Goal: Information Seeking & Learning: Learn about a topic

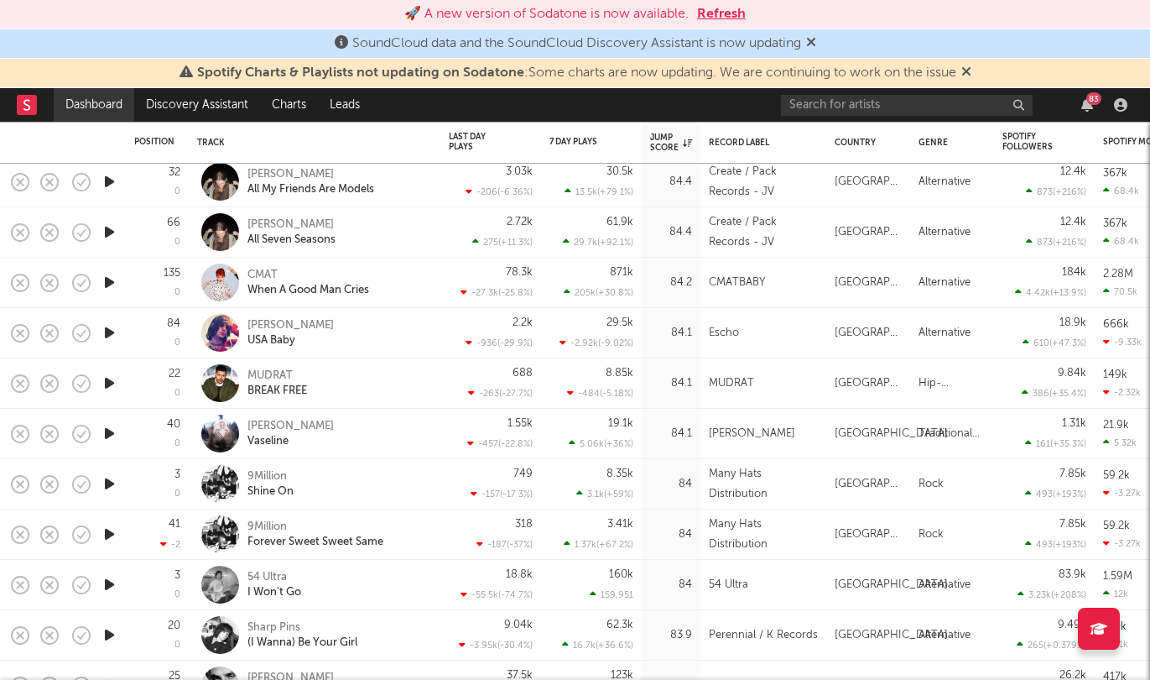
click at [97, 112] on link "Dashboard" at bounding box center [94, 105] width 81 height 34
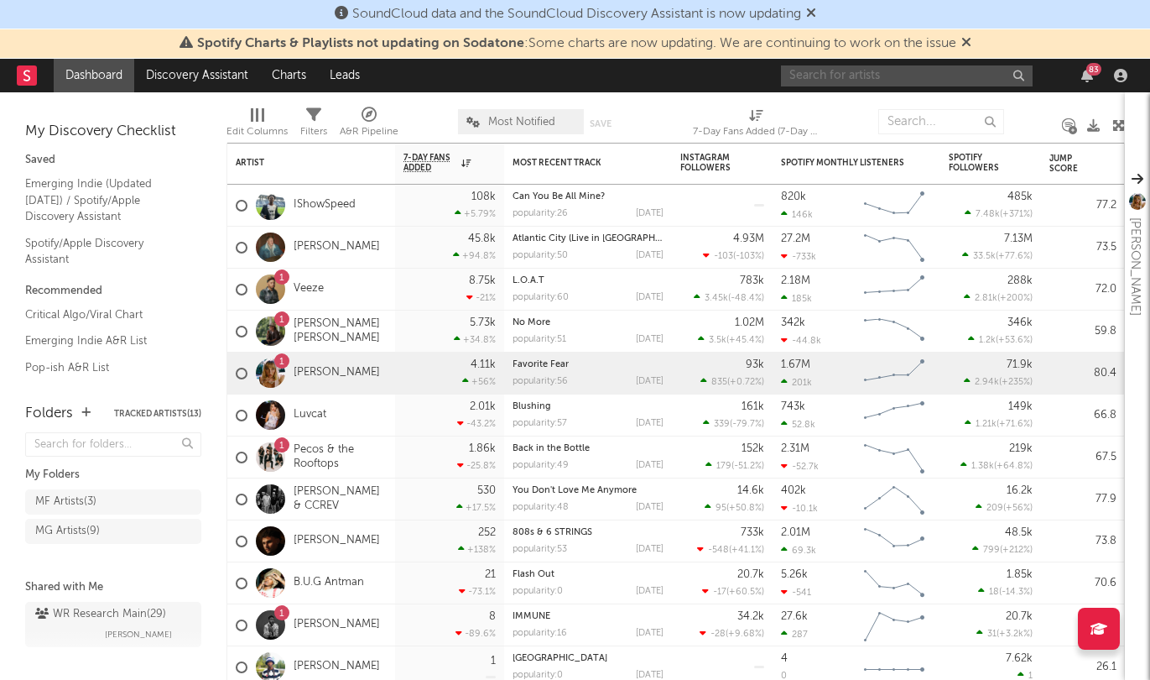
click at [857, 74] on input "text" at bounding box center [907, 75] width 252 height 21
type input "[PERSON_NAME]"
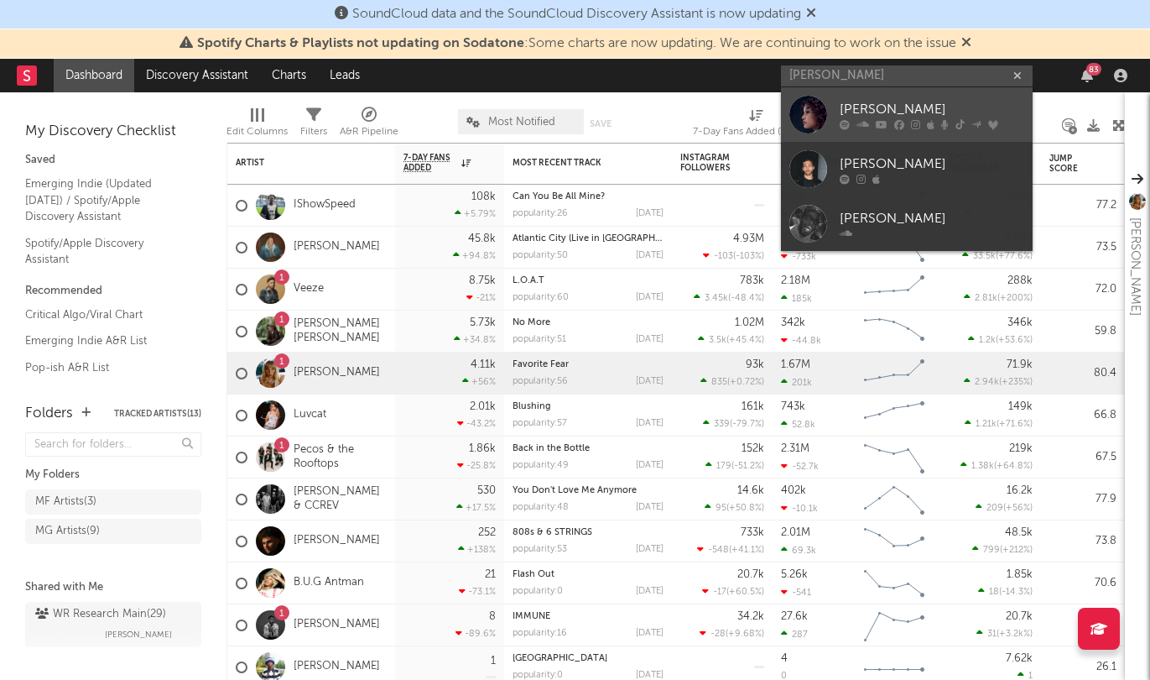
click at [875, 106] on div "[PERSON_NAME]" at bounding box center [932, 109] width 185 height 20
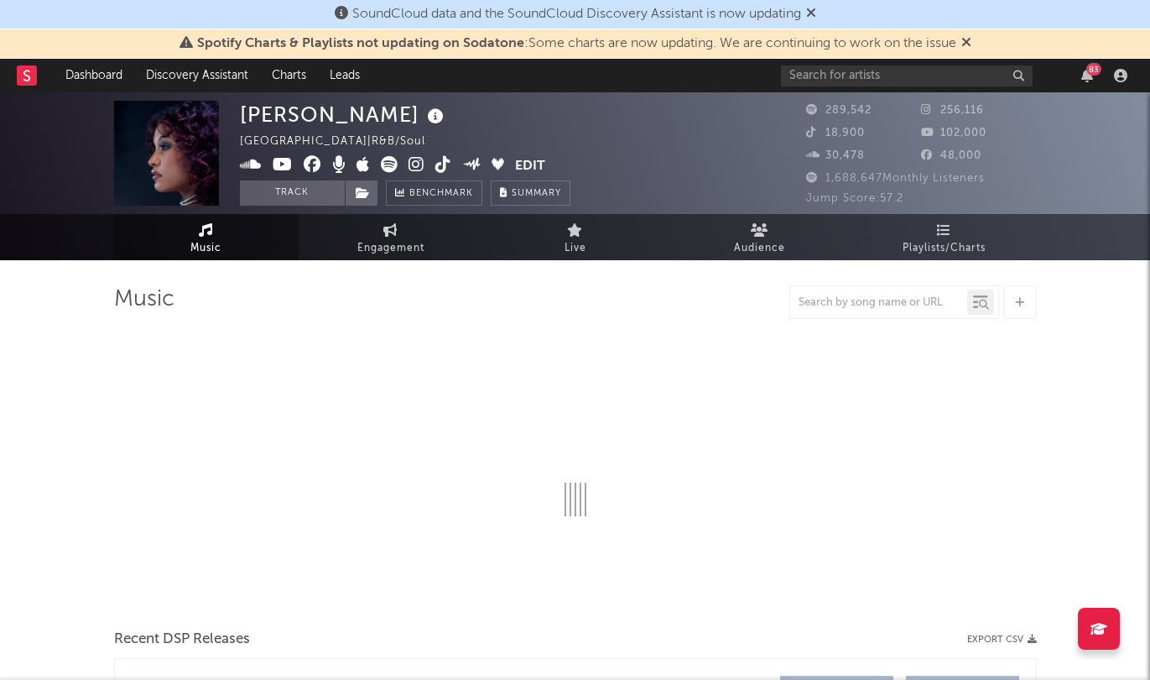
select select "6m"
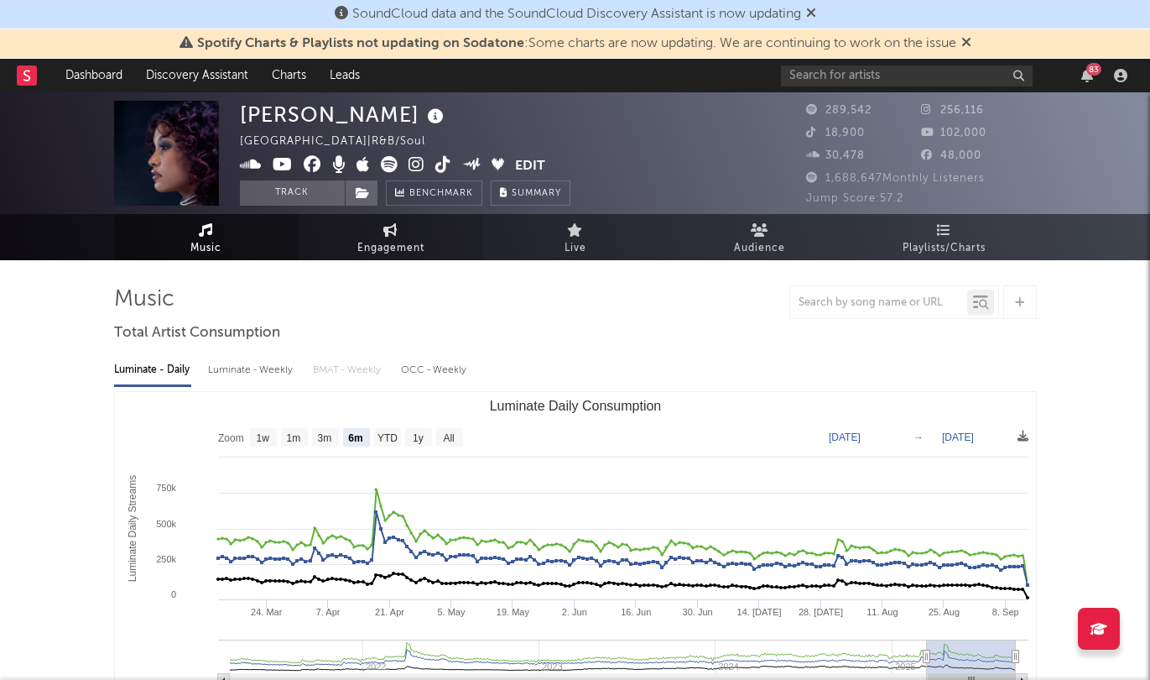
scroll to position [8, 0]
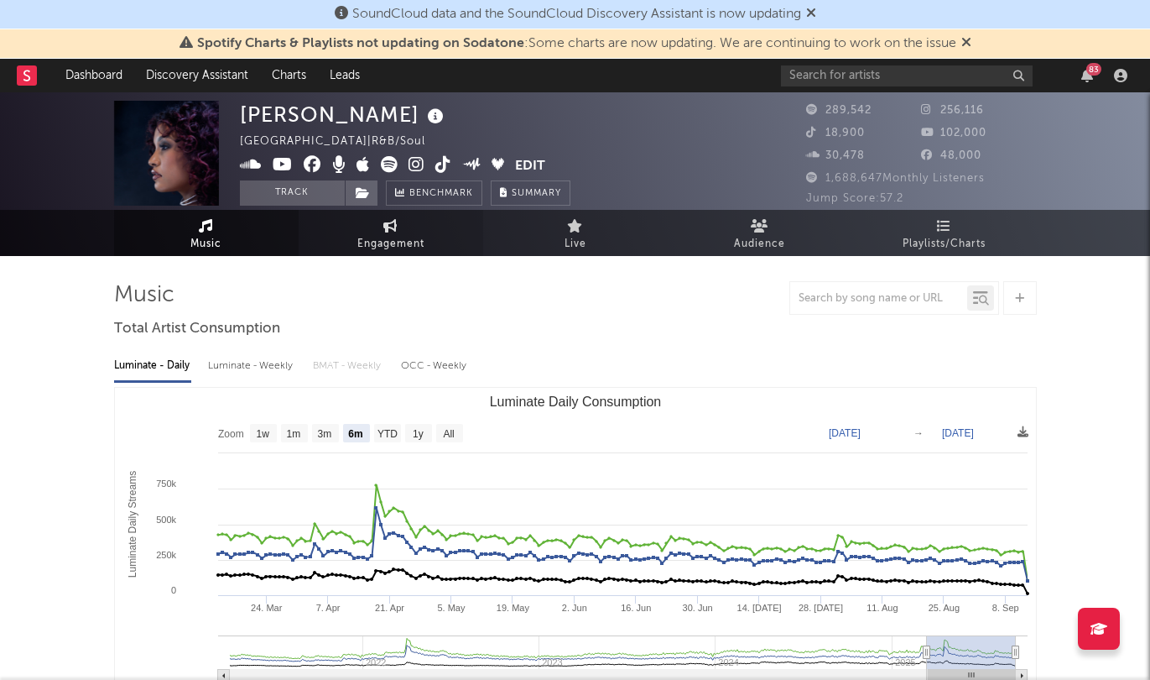
click at [424, 241] on link "Engagement" at bounding box center [391, 233] width 185 height 46
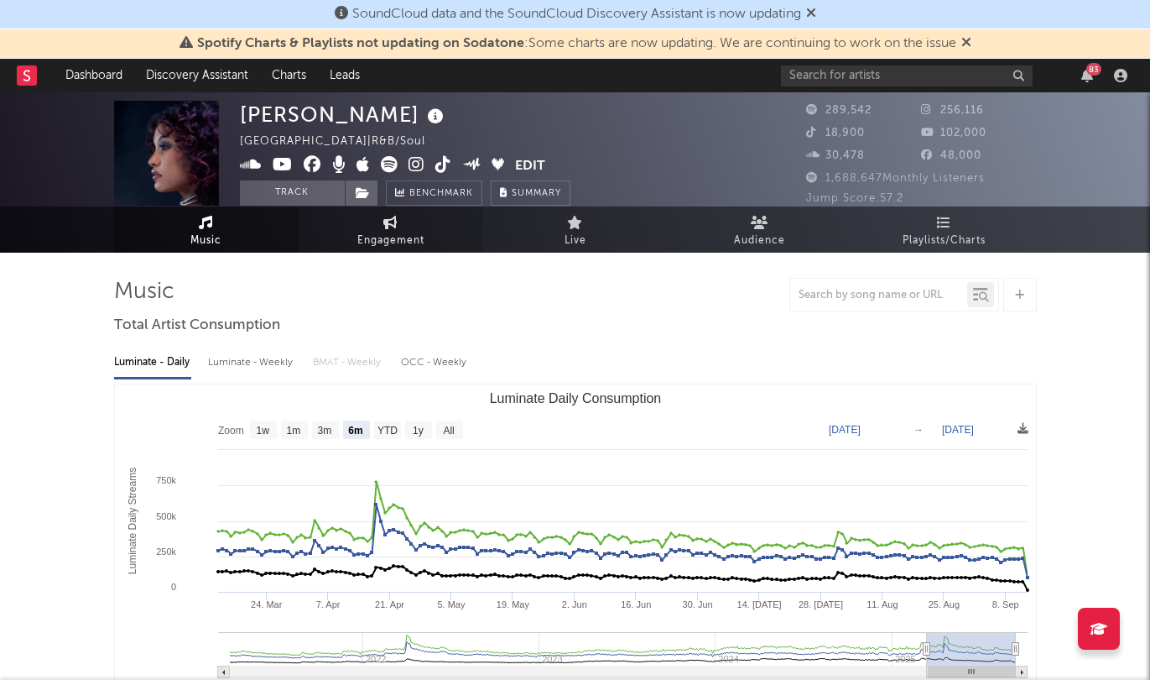
select select "1w"
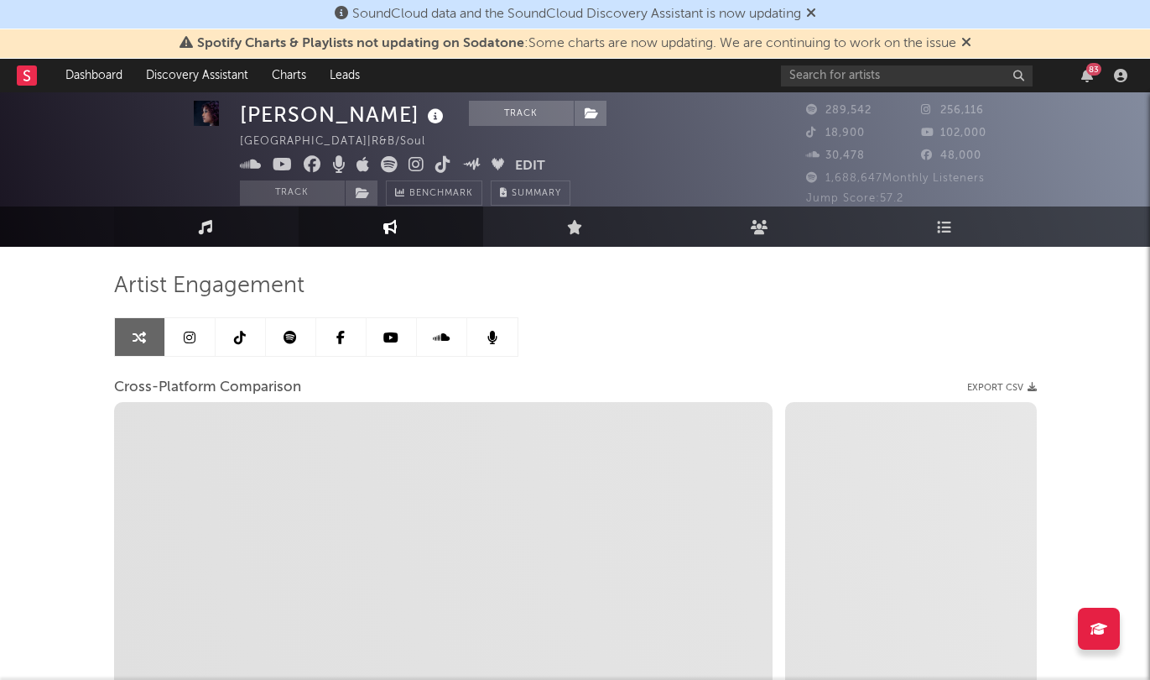
scroll to position [18, 0]
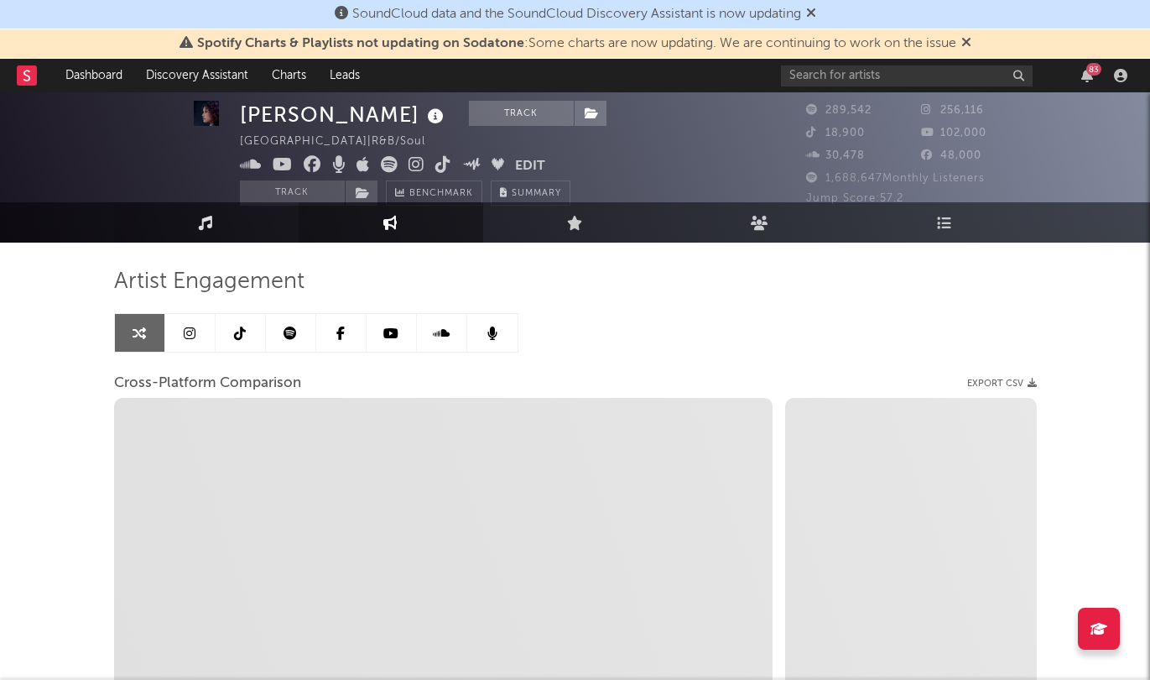
click at [211, 229] on icon at bounding box center [206, 222] width 14 height 14
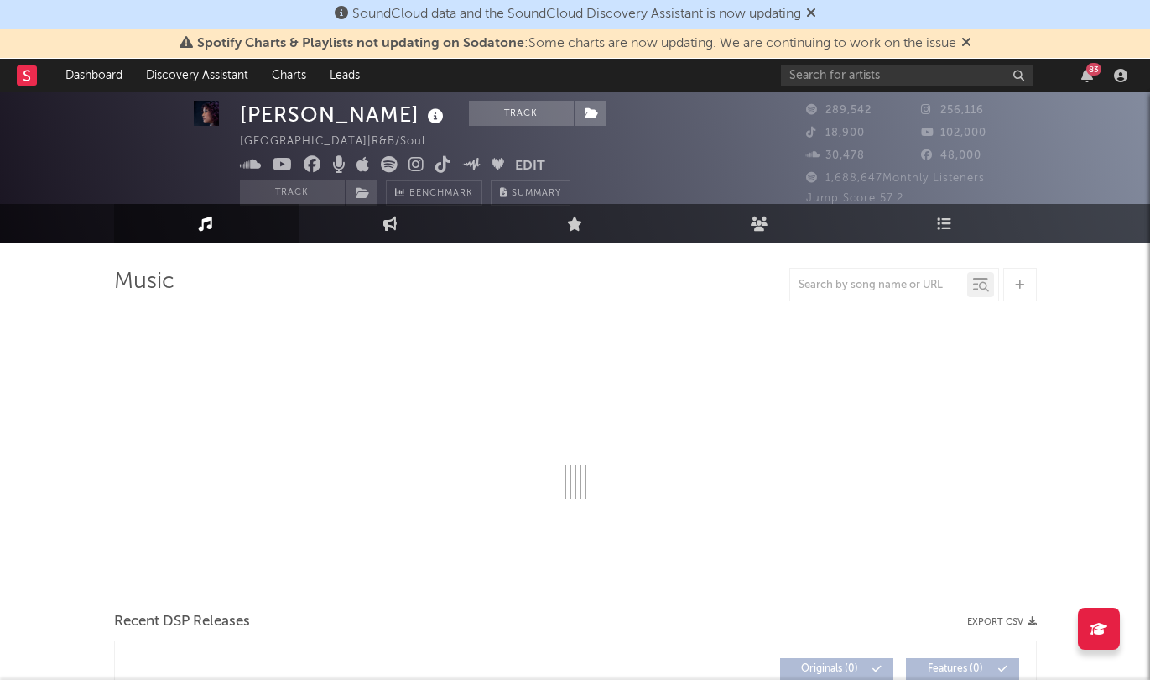
select select "6m"
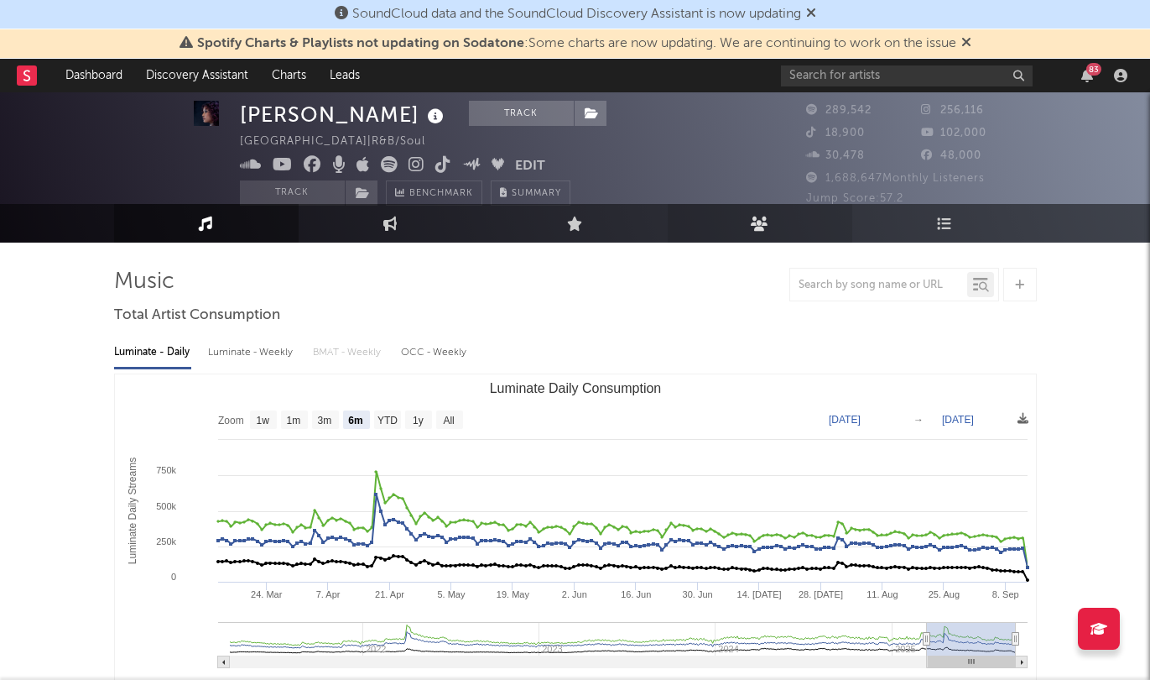
click at [769, 224] on link "Audience" at bounding box center [760, 223] width 185 height 39
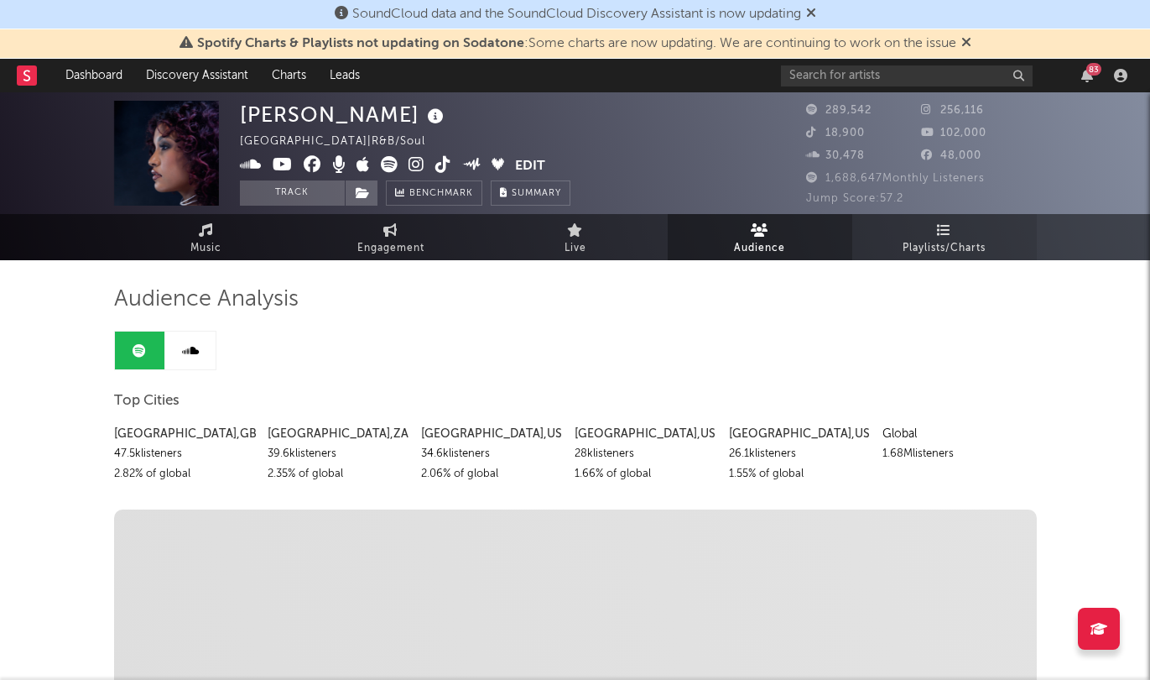
click at [936, 238] on span "Playlists/Charts" at bounding box center [944, 248] width 83 height 20
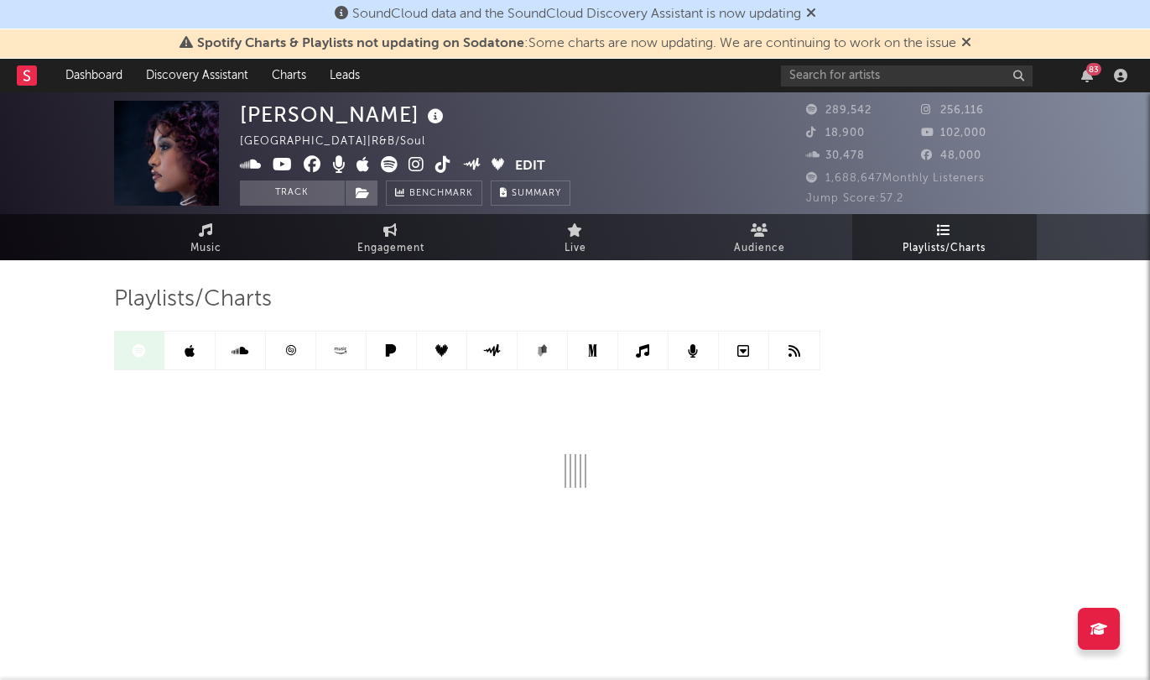
click at [303, 118] on div "[PERSON_NAME]" at bounding box center [344, 115] width 208 height 28
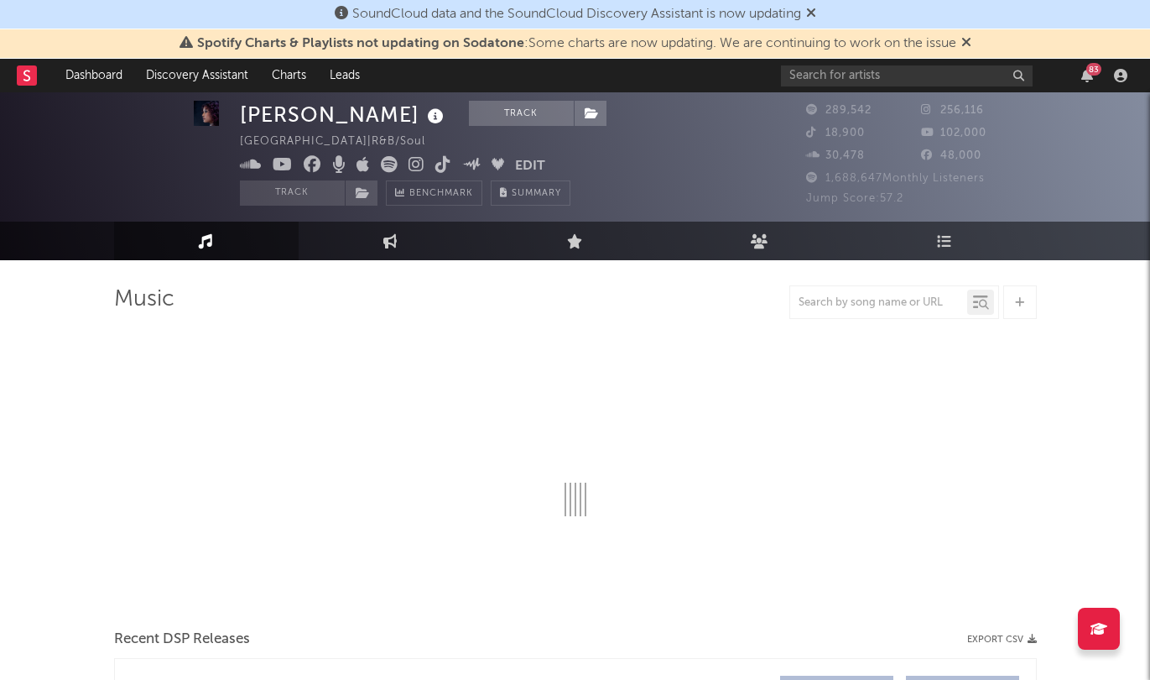
scroll to position [18, 0]
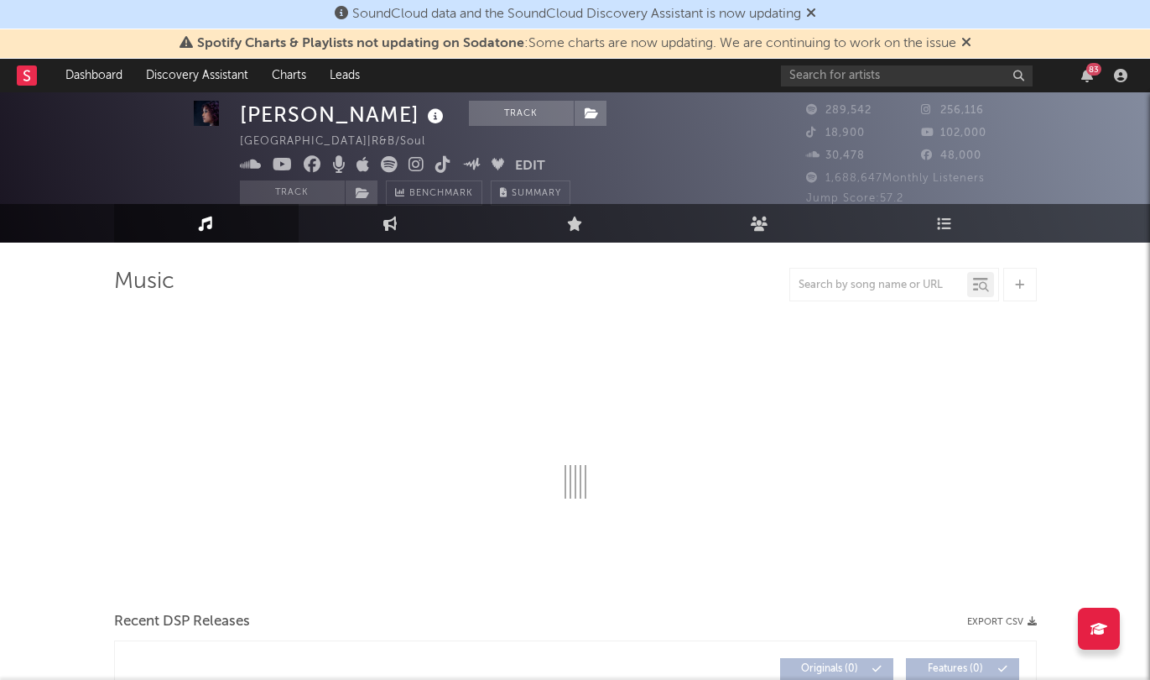
select select "6m"
